Goal: Navigation & Orientation: Find specific page/section

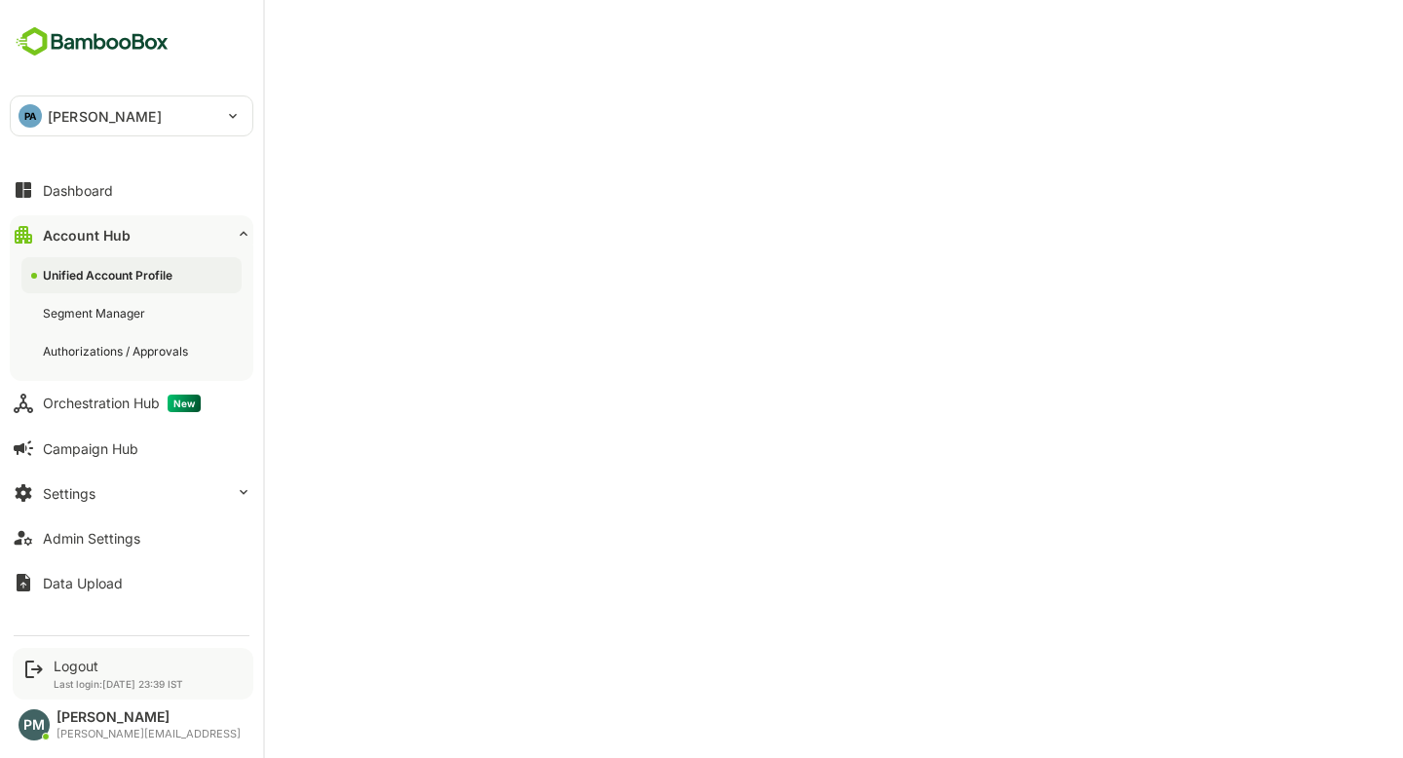
click at [64, 652] on div "Logout Last login: [DATE] 23:39 IST" at bounding box center [133, 674] width 241 height 52
click at [69, 672] on div "Logout" at bounding box center [119, 666] width 130 height 17
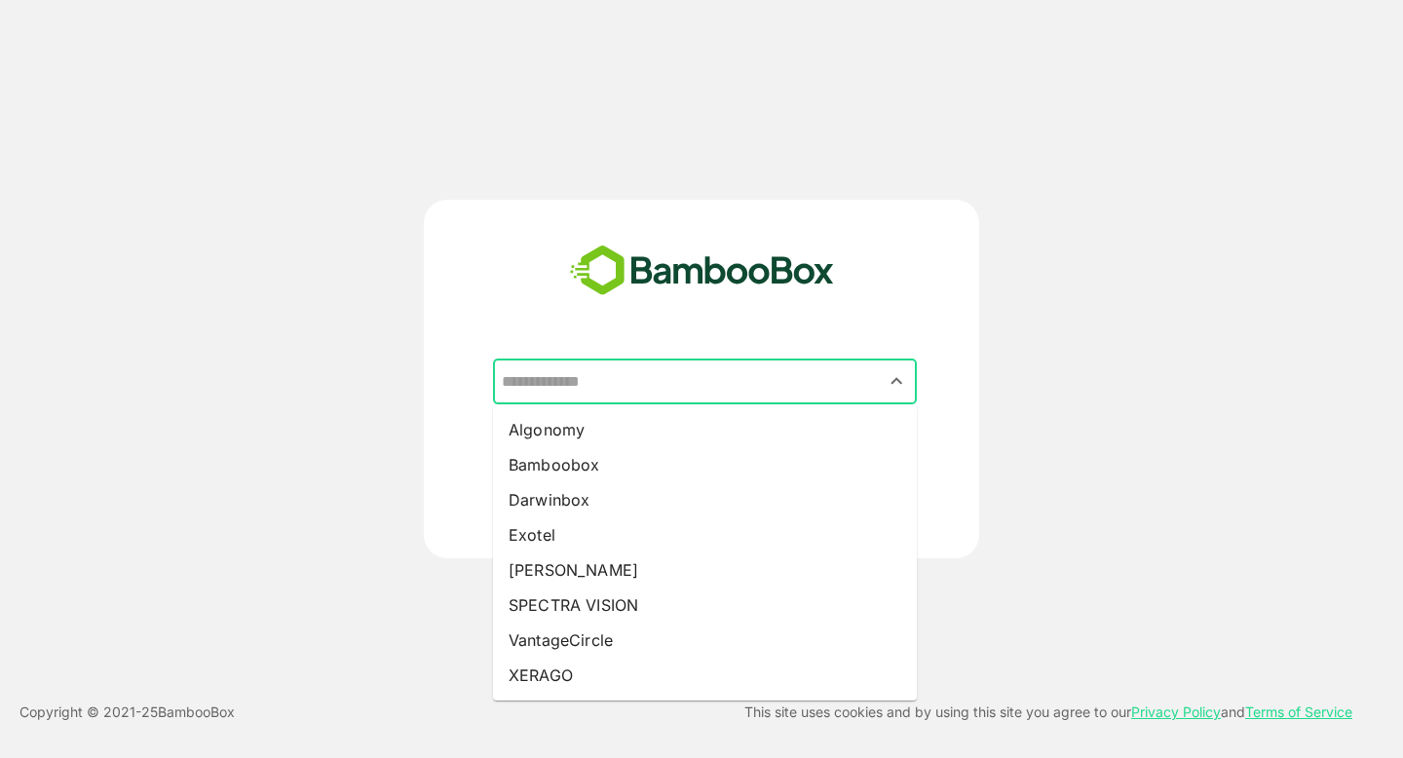
click at [685, 385] on input "text" at bounding box center [705, 382] width 416 height 37
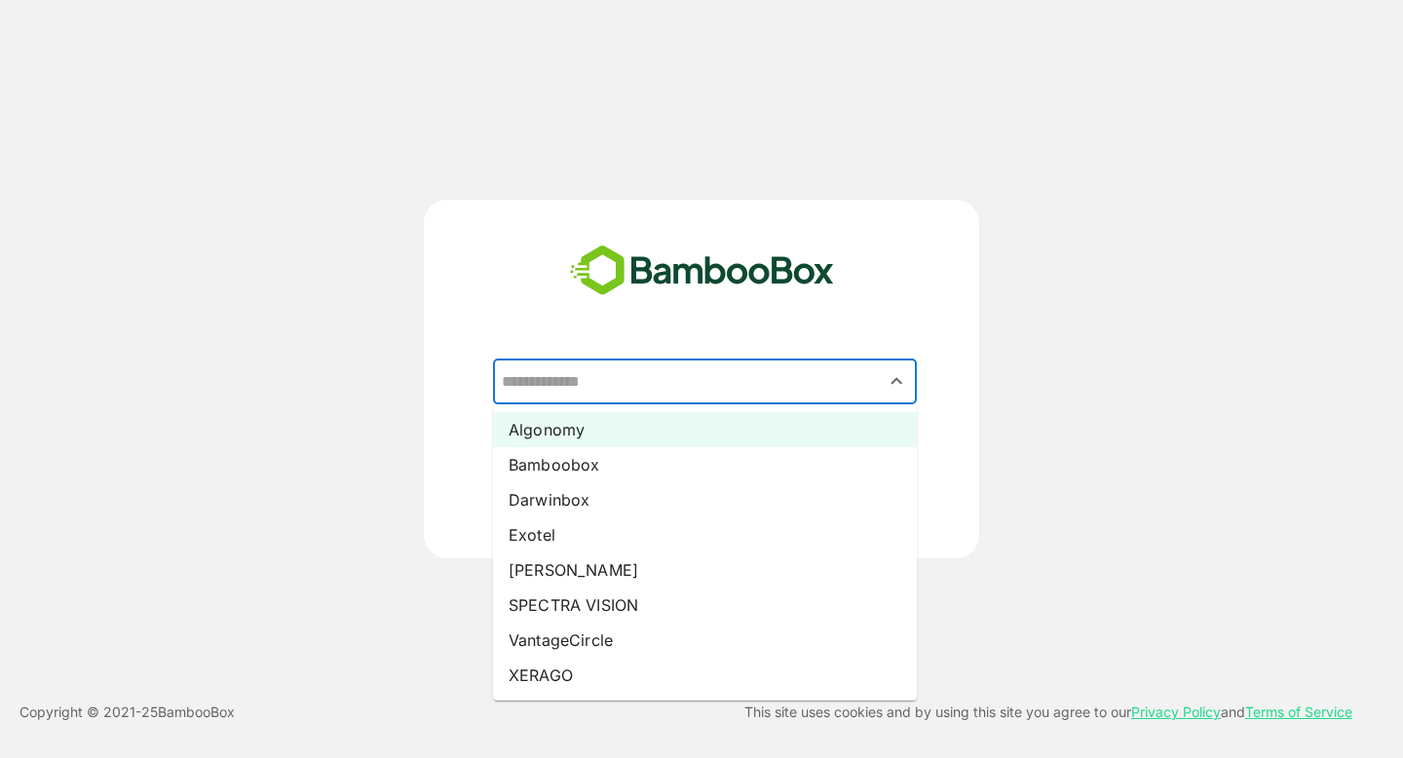
click at [603, 433] on li "Algonomy" at bounding box center [705, 429] width 424 height 35
type input "********"
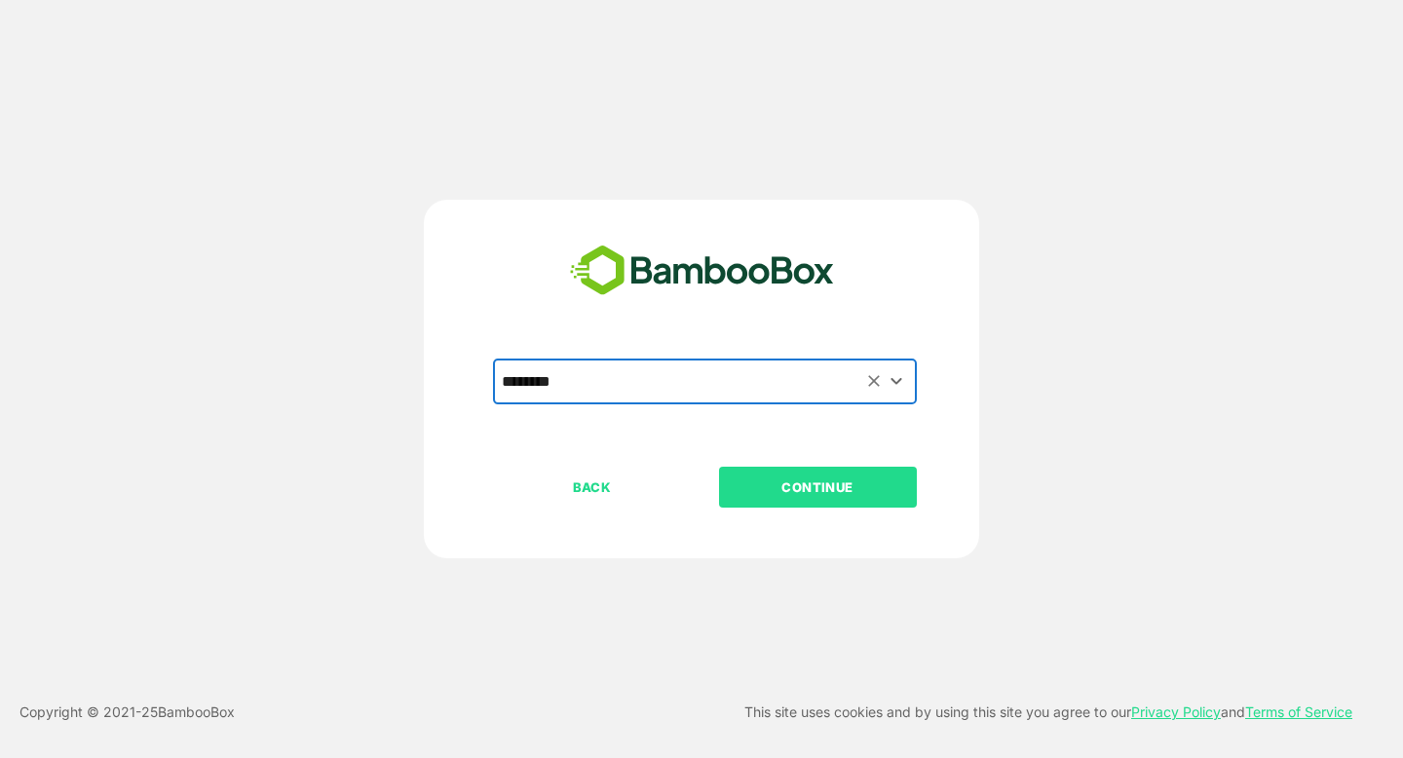
click at [809, 493] on p "CONTINUE" at bounding box center [817, 487] width 195 height 21
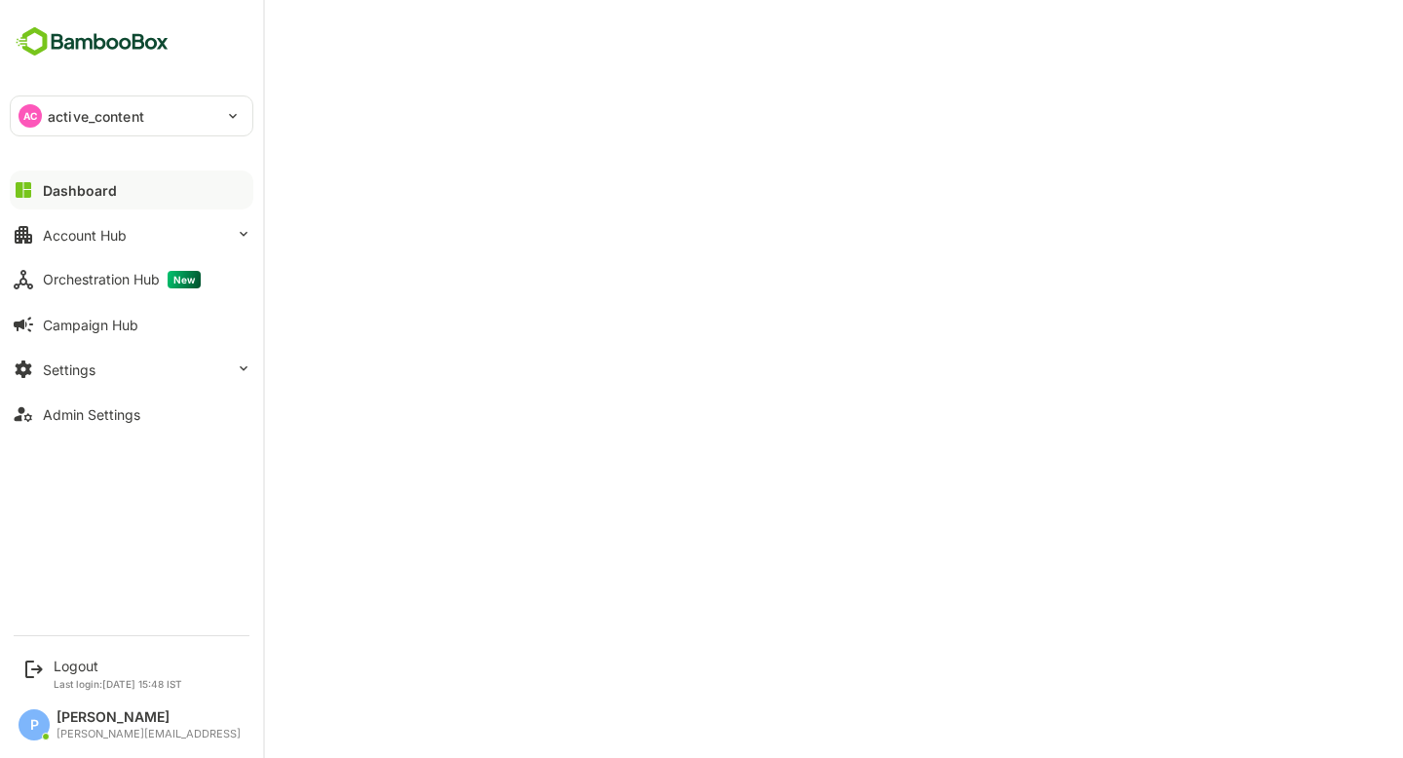
click at [123, 186] on button "Dashboard" at bounding box center [132, 190] width 244 height 39
click at [128, 225] on button "Account Hub" at bounding box center [132, 234] width 244 height 39
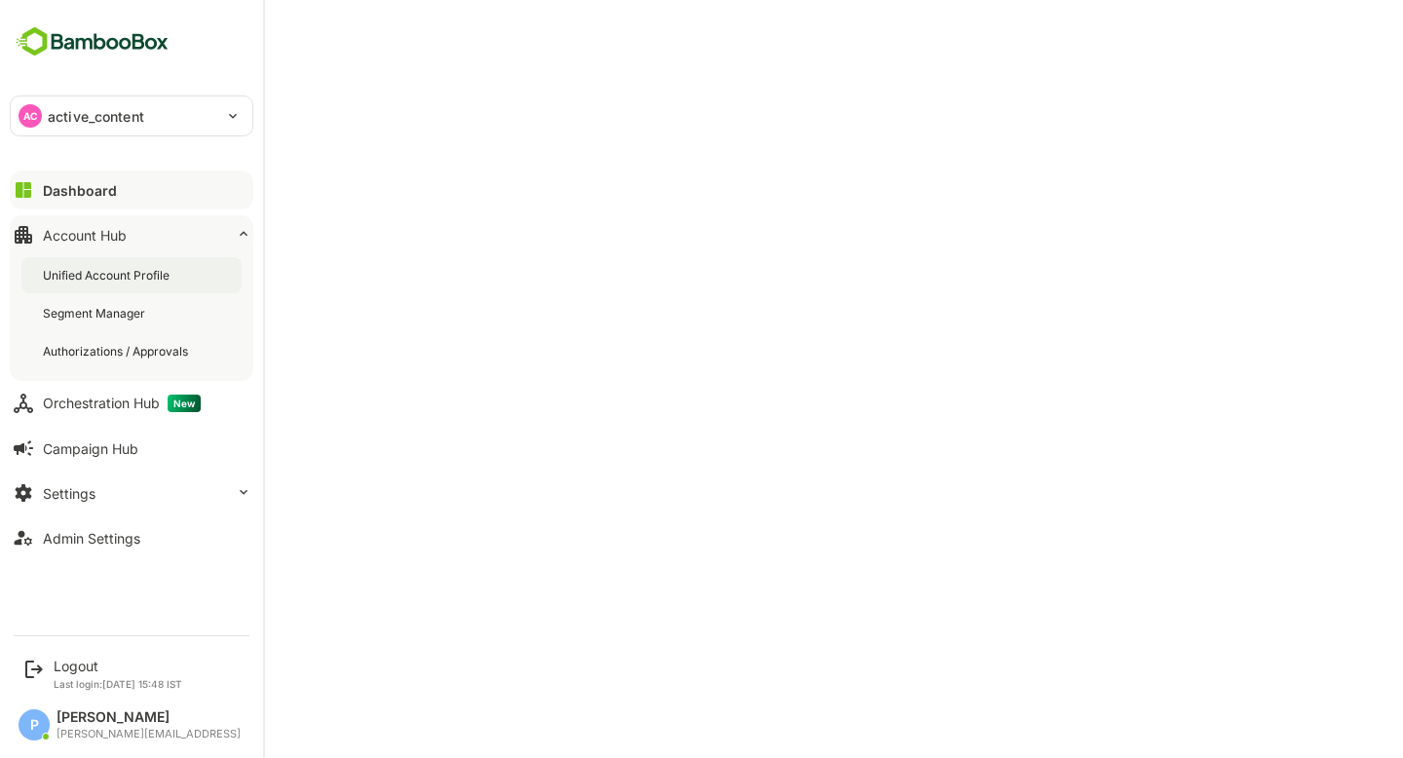
click at [164, 257] on div "Unified Account Profile" at bounding box center [131, 275] width 220 height 36
click at [129, 186] on button "Dashboard" at bounding box center [132, 190] width 244 height 39
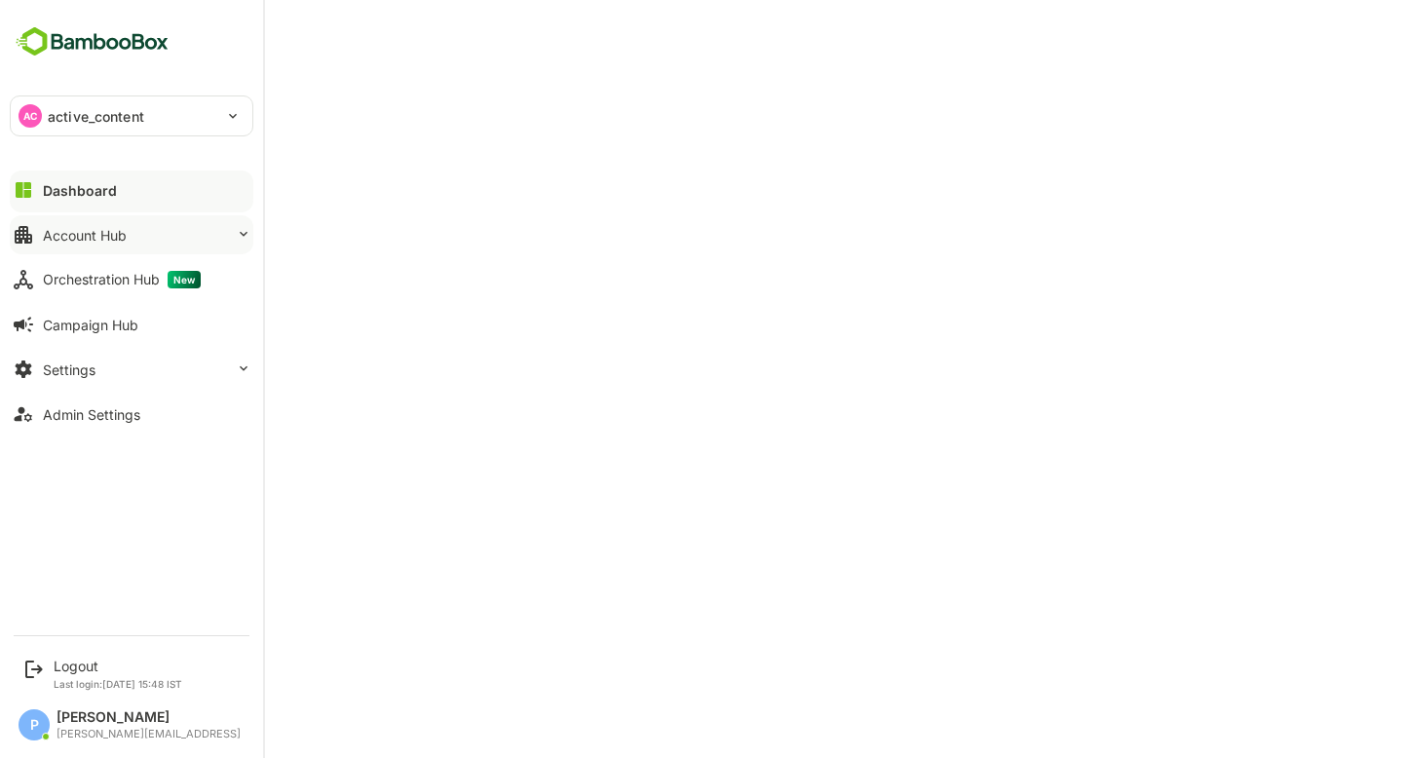
click at [118, 227] on div "Account Hub" at bounding box center [85, 235] width 84 height 17
click at [140, 241] on button "Account Hub" at bounding box center [132, 234] width 244 height 39
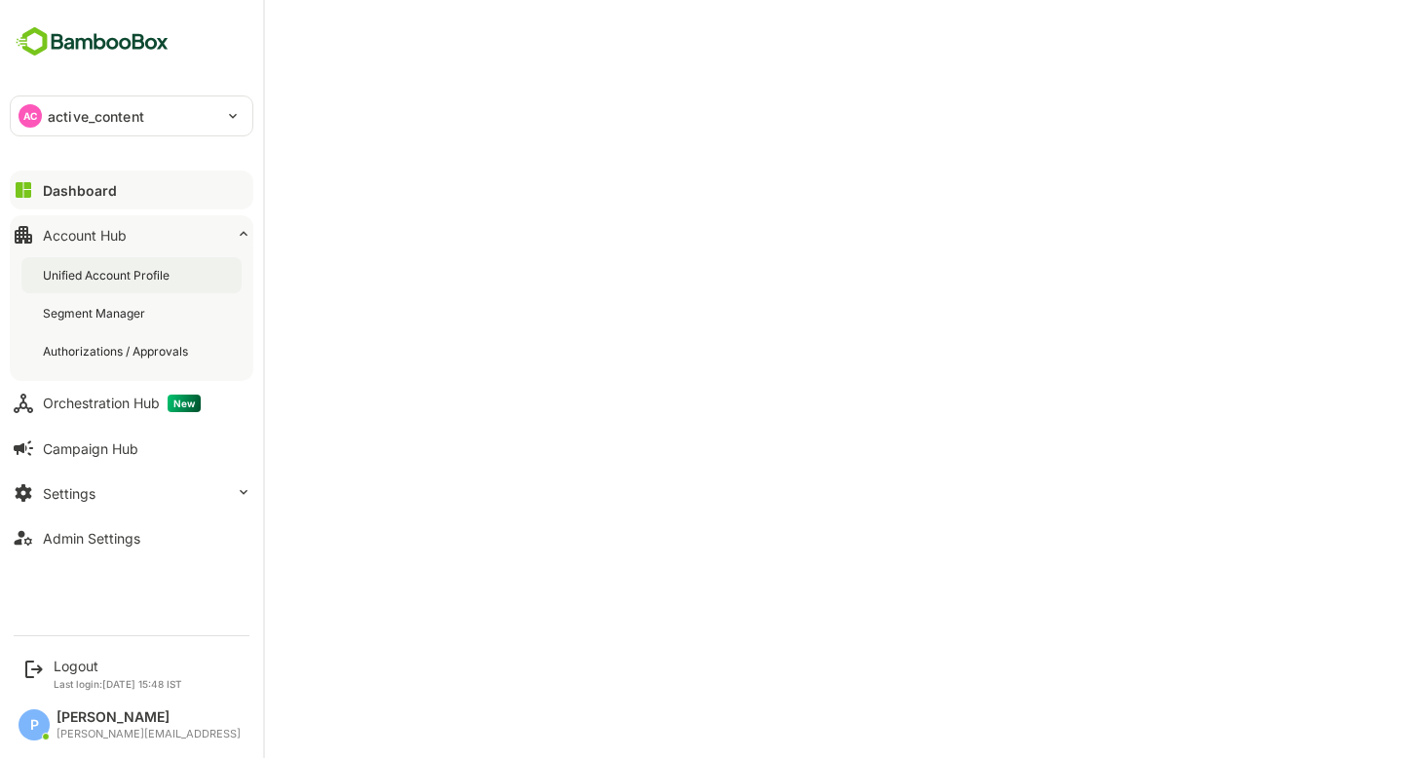
click at [152, 281] on div "Unified Account Profile" at bounding box center [108, 275] width 131 height 17
